Goal: Task Accomplishment & Management: Manage account settings

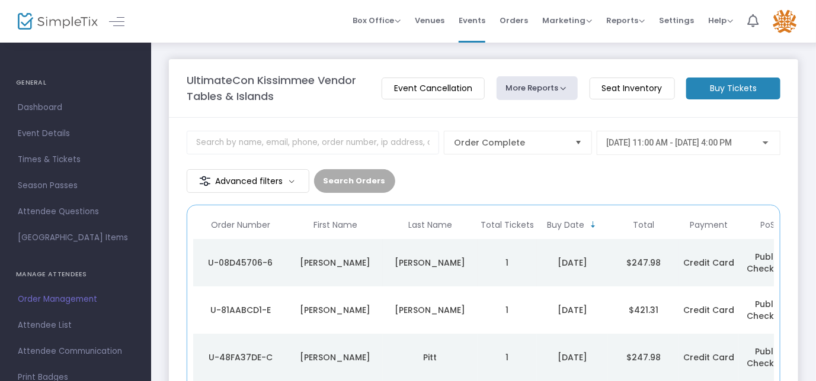
click at [406, 257] on div "Hishmeh" at bounding box center [430, 263] width 89 height 12
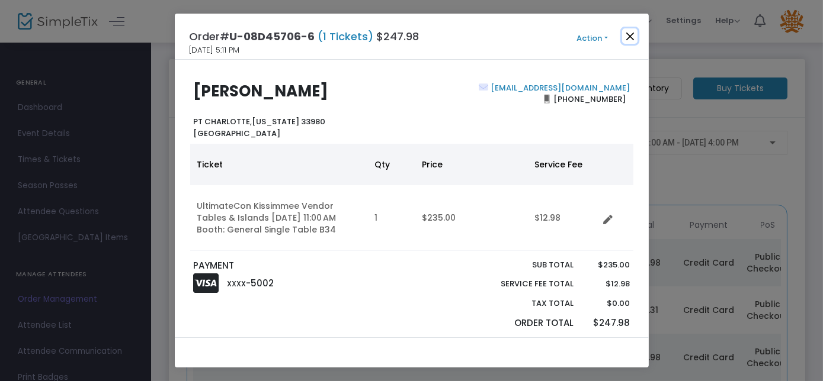
click at [627, 38] on button "Close" at bounding box center [629, 35] width 15 height 15
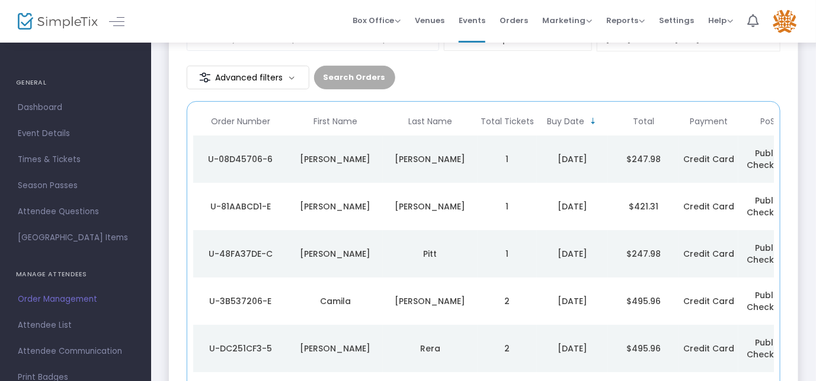
scroll to position [107, 0]
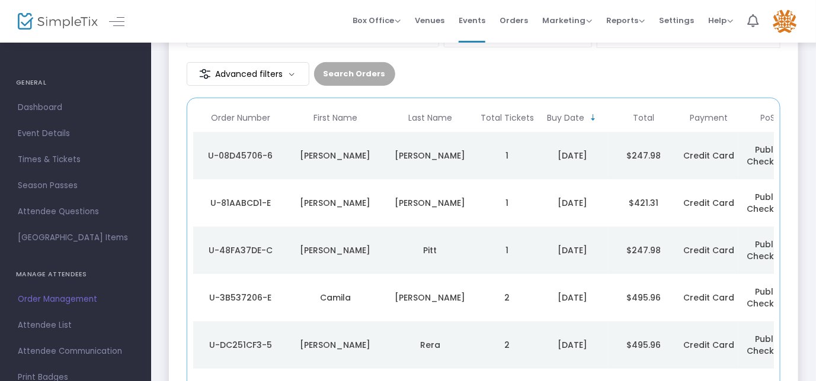
click at [379, 298] on div "Camila" at bounding box center [335, 298] width 89 height 12
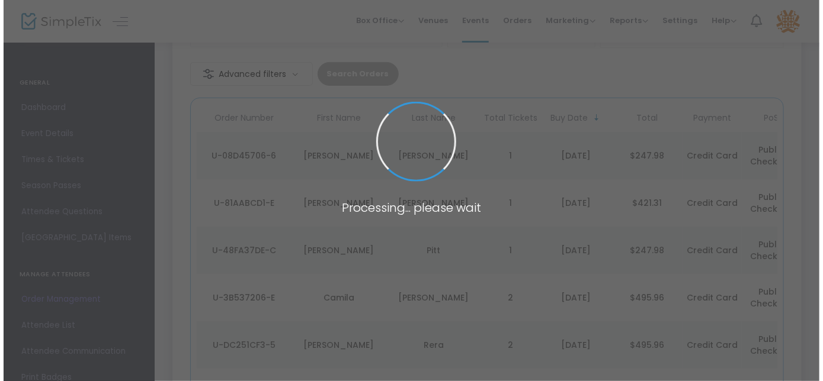
scroll to position [0, 0]
